Goal: Check status: Check status

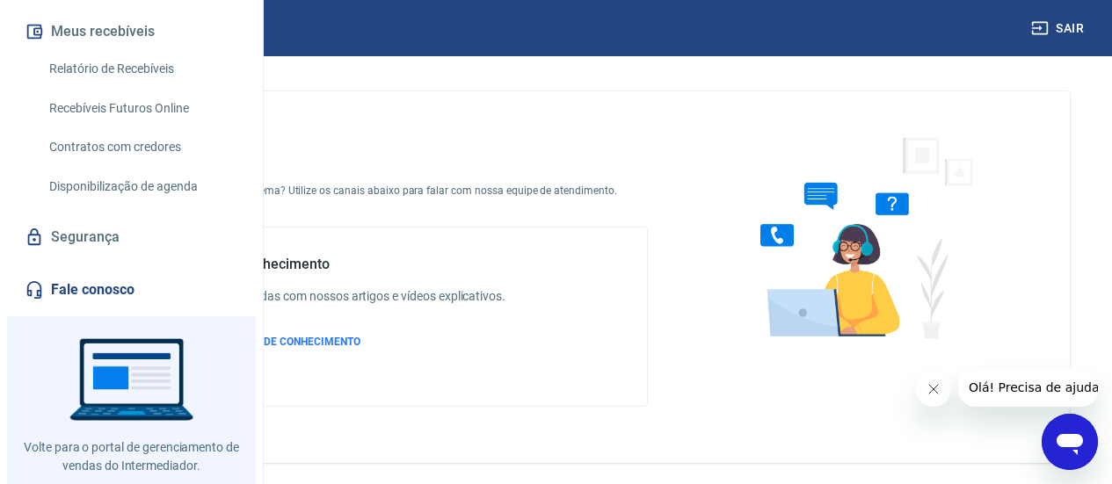
scroll to position [352, 0]
click at [122, 86] on link "Relatório de Recebíveis" at bounding box center [142, 68] width 200 height 36
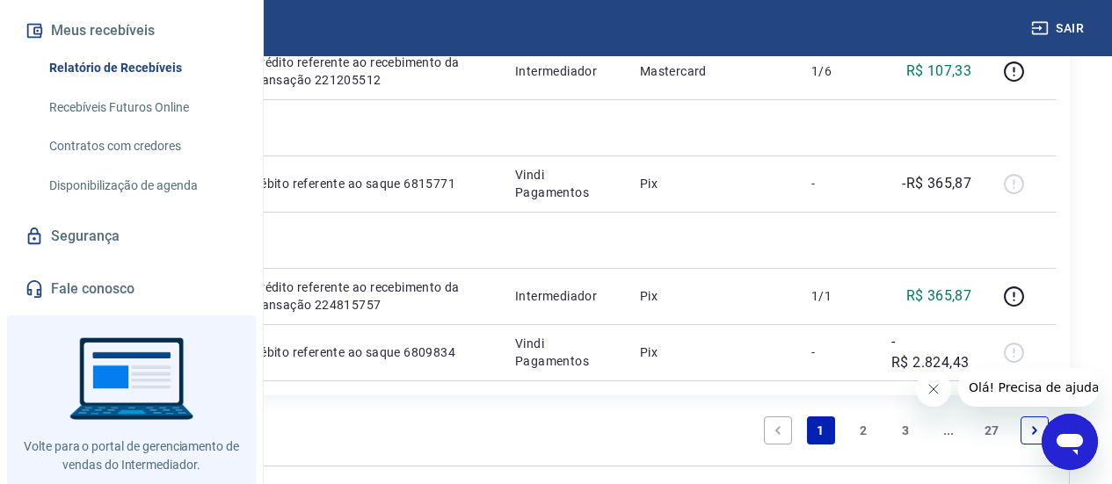
scroll to position [1670, 0]
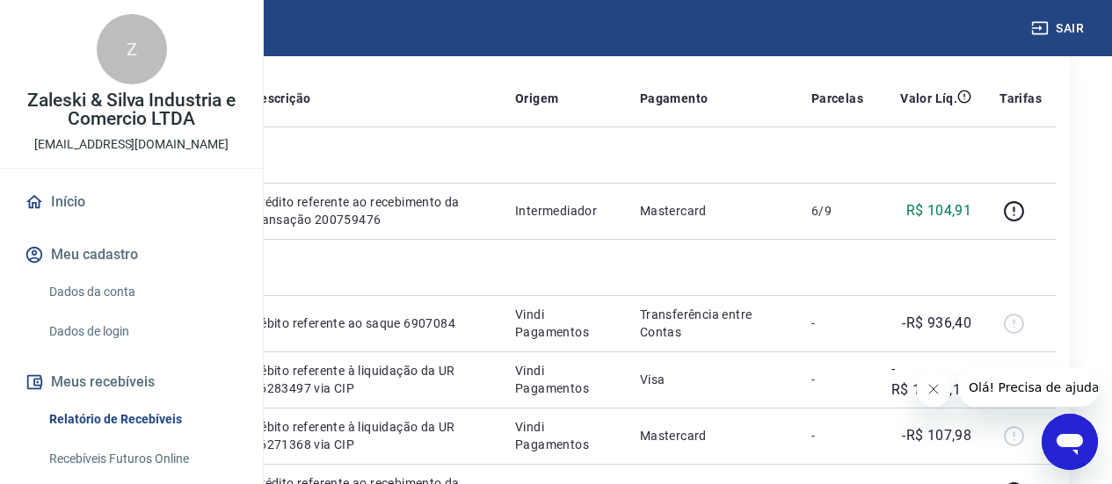
scroll to position [264, 0]
